Goal: Information Seeking & Learning: Learn about a topic

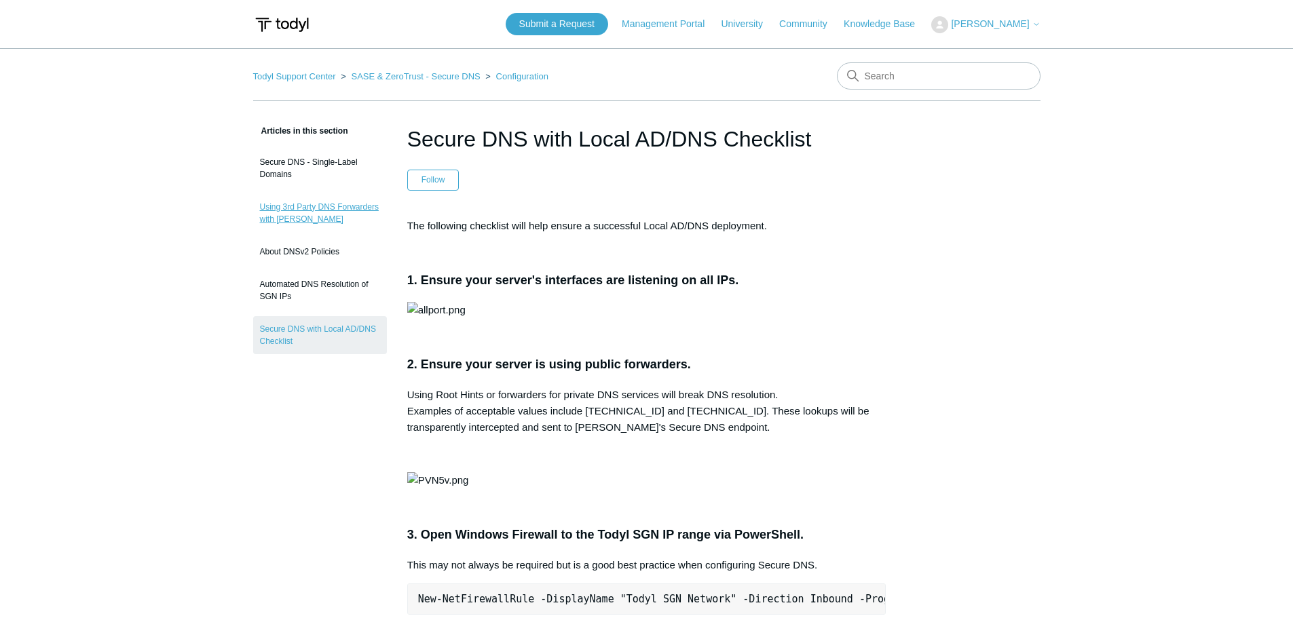
click at [307, 214] on link "Using 3rd Party DNS Forwarders with [PERSON_NAME]" at bounding box center [320, 213] width 134 height 38
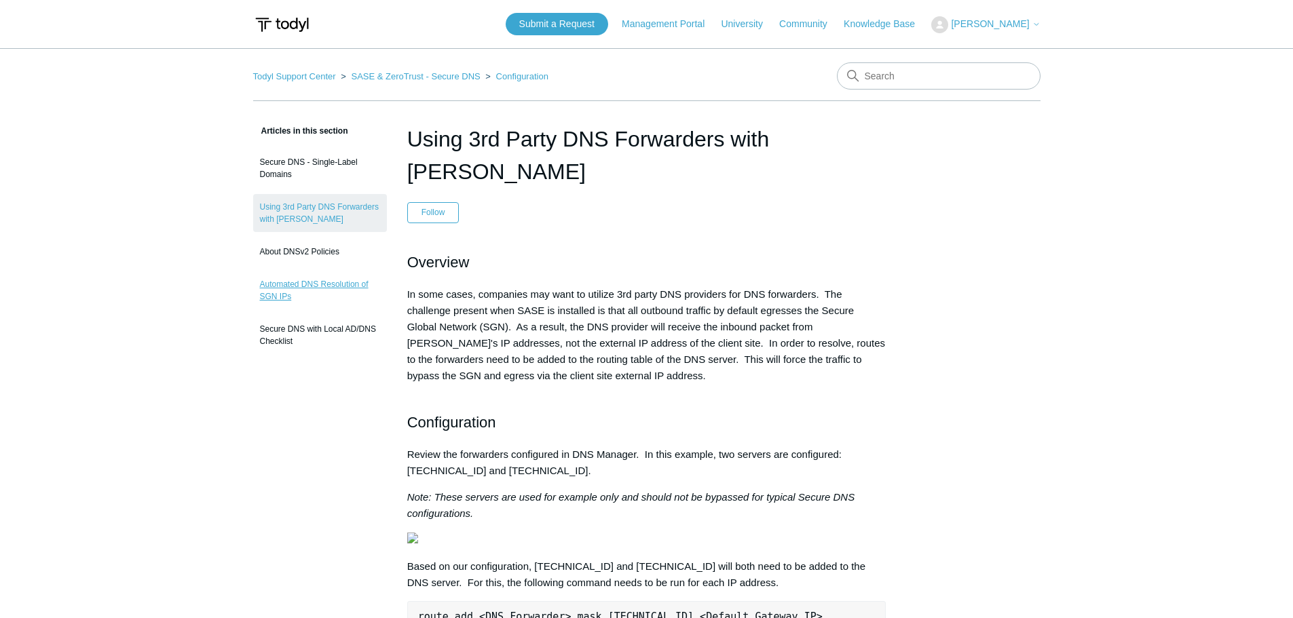
click at [310, 290] on link "Automated DNS Resolution of SGN IPs" at bounding box center [320, 290] width 134 height 38
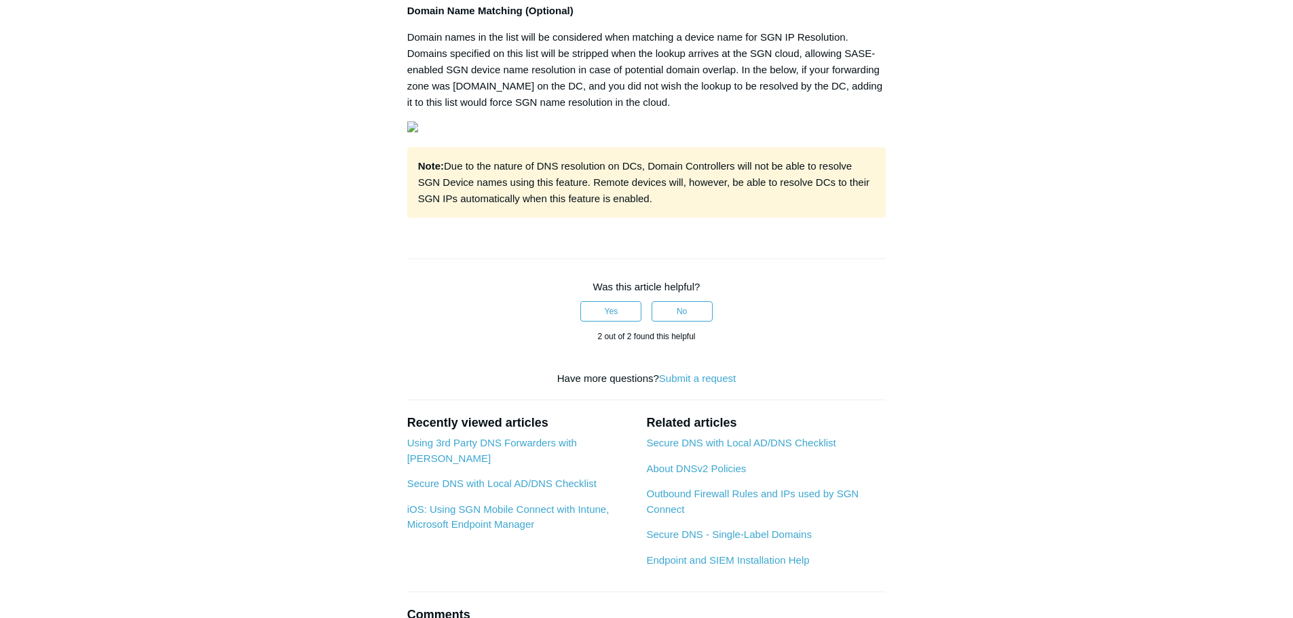
scroll to position [204, 0]
